Goal: Navigation & Orientation: Find specific page/section

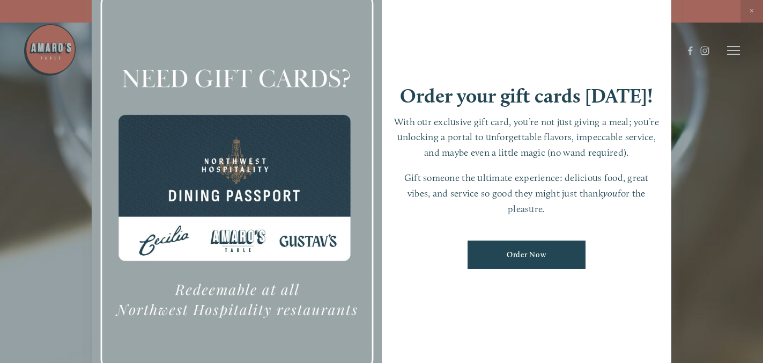
click at [722, 189] on div at bounding box center [381, 181] width 763 height 363
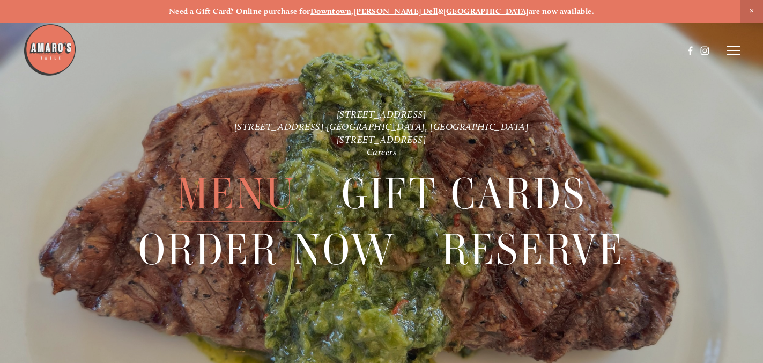
click at [270, 182] on span "Menu" at bounding box center [236, 193] width 119 height 55
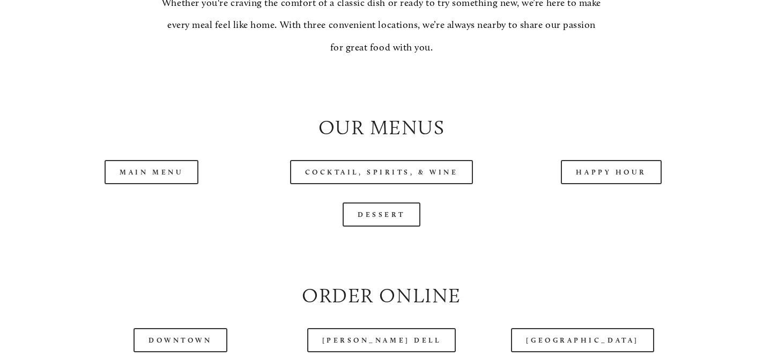
scroll to position [979, 0]
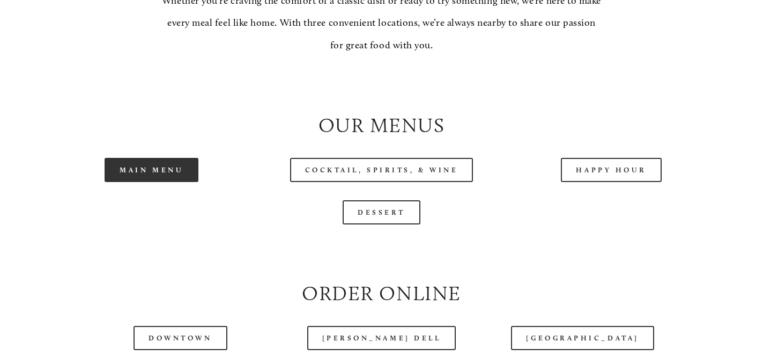
click at [181, 182] on link "Main Menu" at bounding box center [152, 170] width 94 height 24
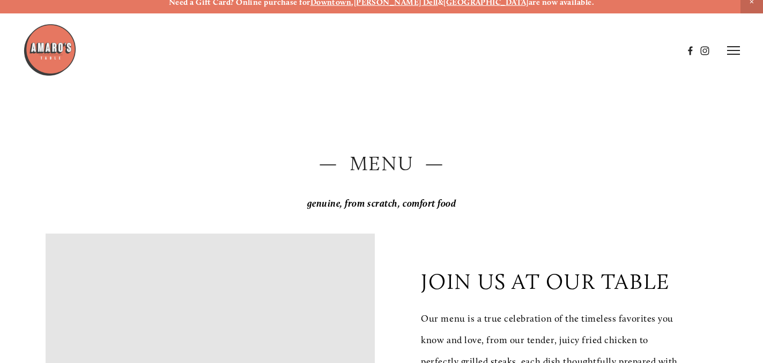
scroll to position [0, 0]
